Goal: Task Accomplishment & Management: Manage account settings

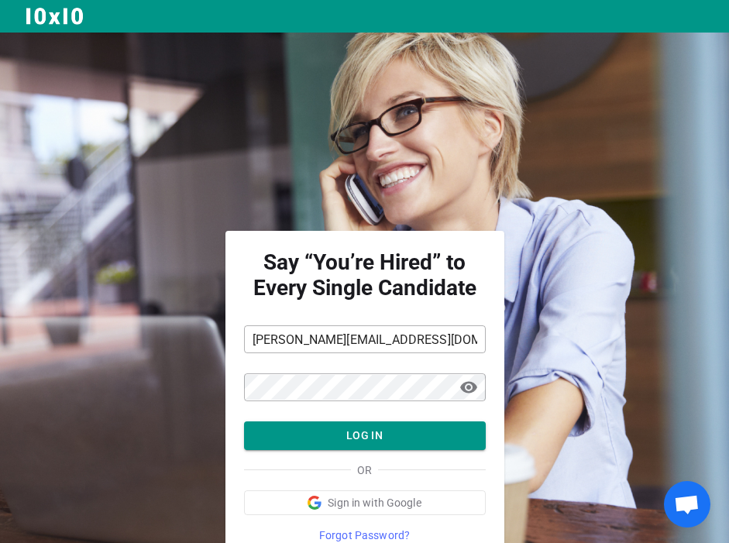
scroll to position [67, 0]
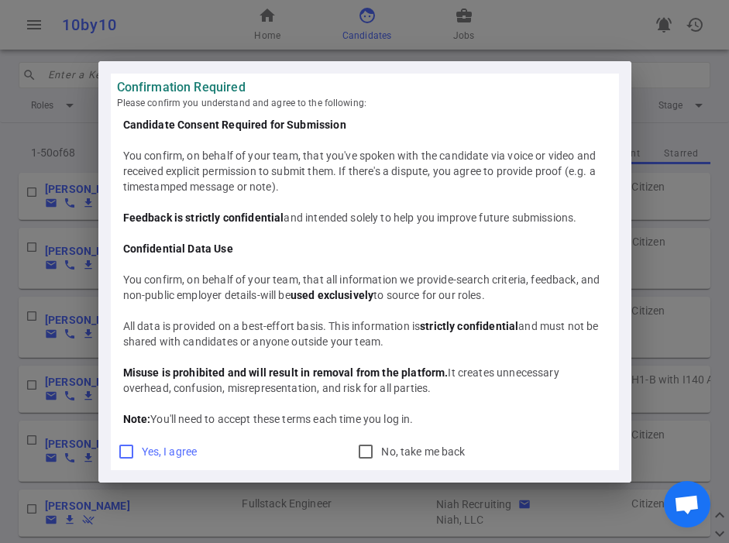
click at [127, 453] on input "Yes, I agree" at bounding box center [126, 452] width 19 height 19
checkbox input "true"
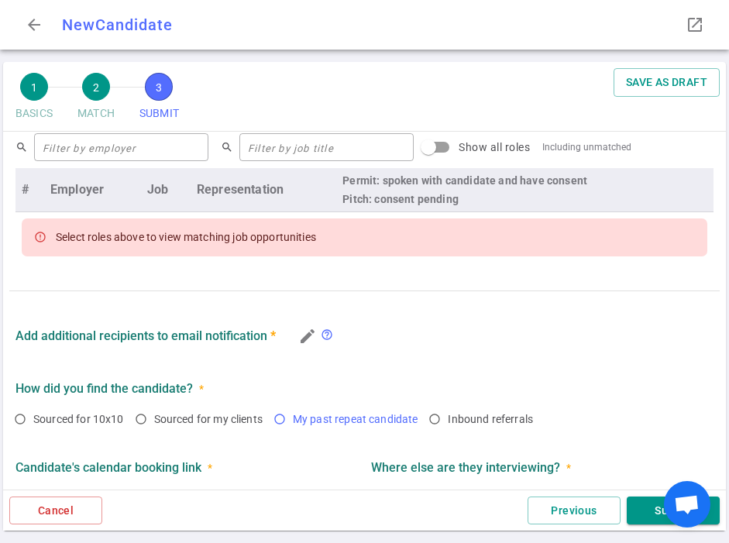
scroll to position [660, 0]
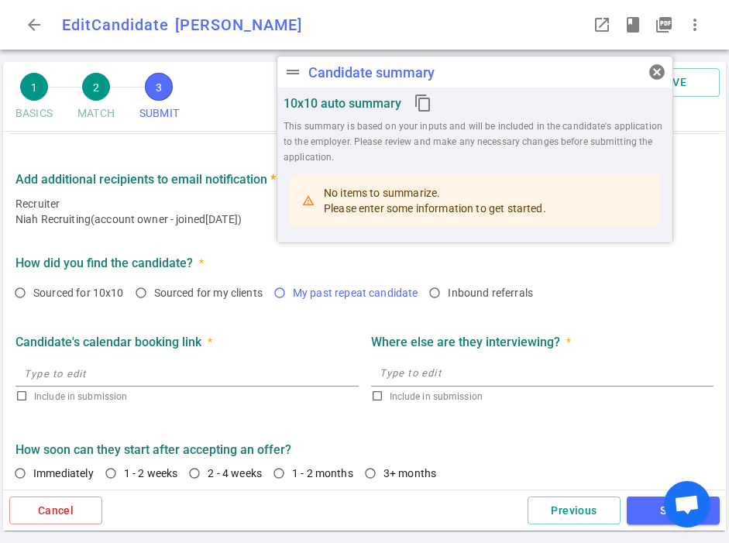
type textarea "He's not really active but he had a rough start with his current company. This …"
type textarea "Whil - wasn't a cultural fit Bluebox - Took this job after Alive Cor ran out of…"
radio input "true"
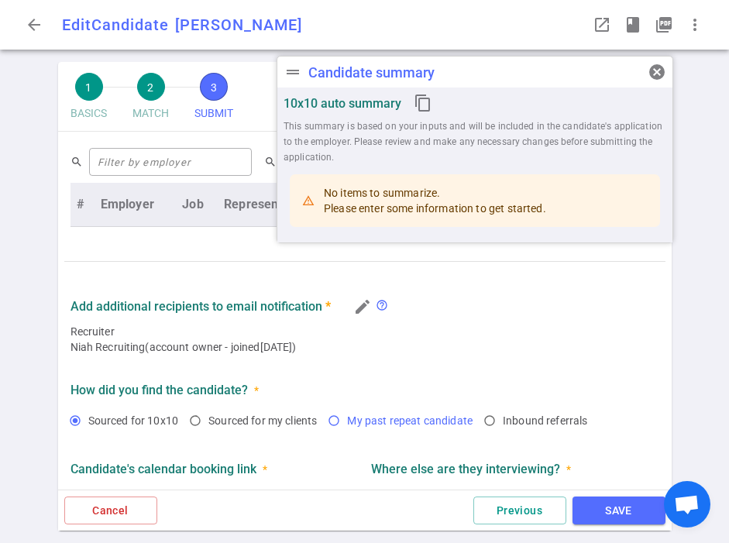
scroll to position [793, 0]
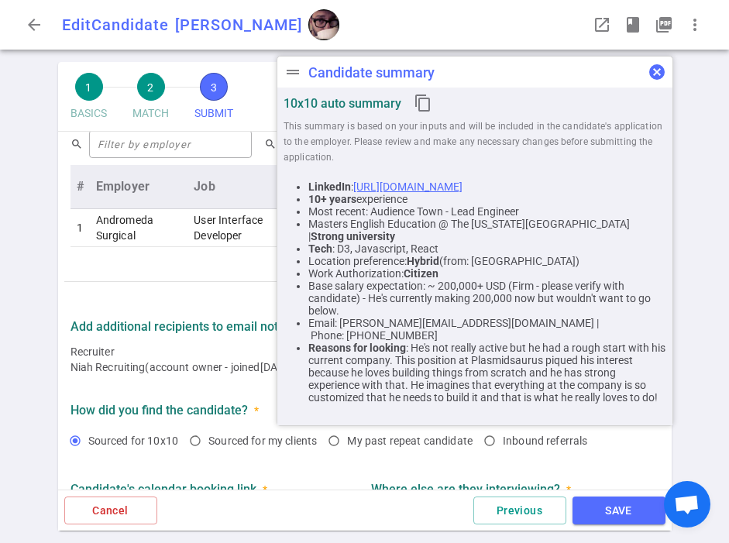
click at [658, 69] on span "cancel" at bounding box center [657, 72] width 19 height 19
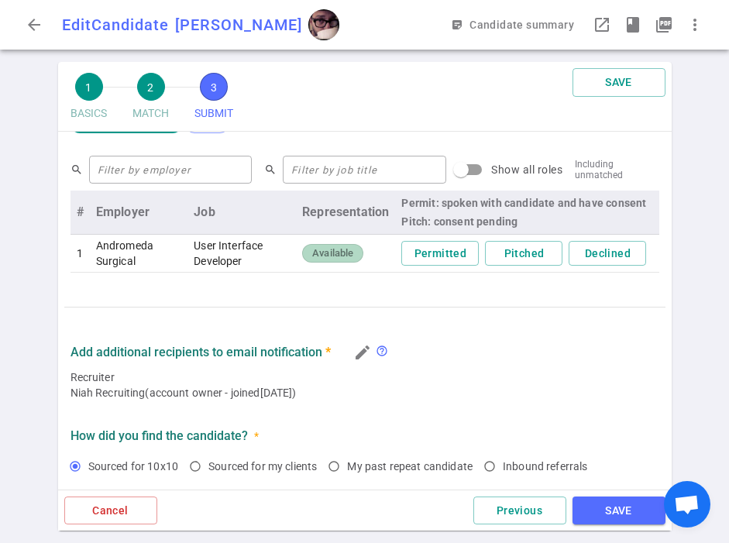
scroll to position [754, 0]
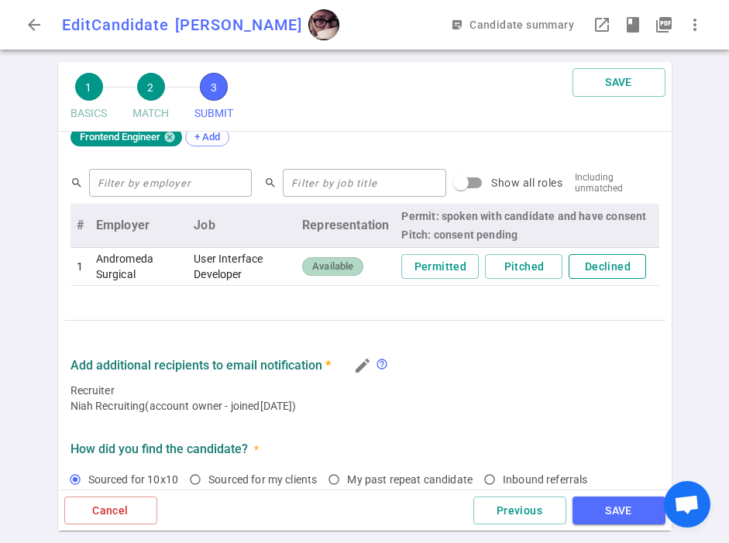
click at [591, 261] on button "Declined" at bounding box center [608, 267] width 78 height 26
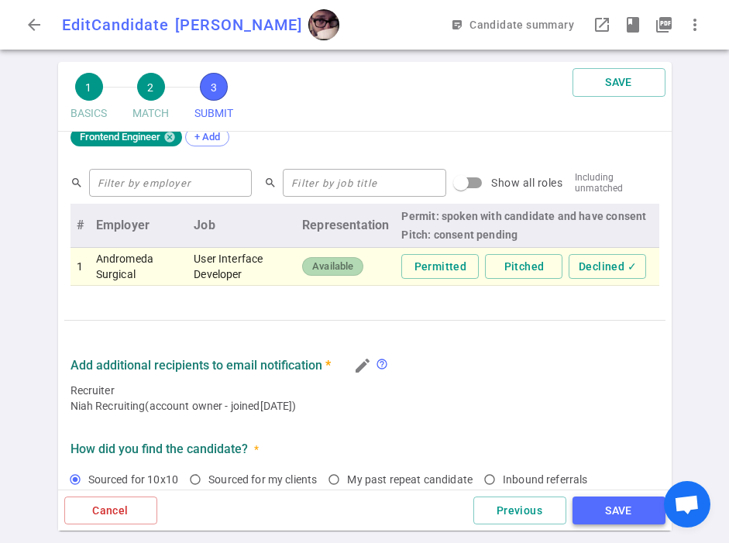
click at [601, 511] on button "SAVE" at bounding box center [619, 511] width 93 height 29
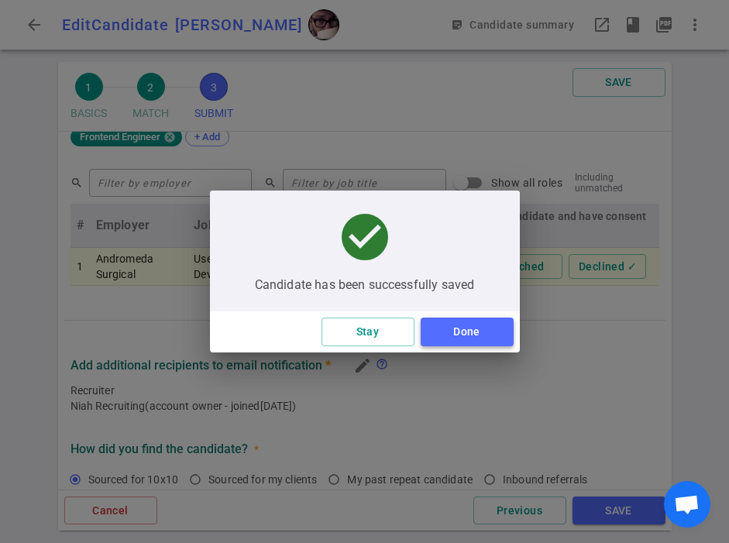
click at [484, 335] on button "Done" at bounding box center [467, 332] width 93 height 29
